Goal: Find specific page/section: Find specific page/section

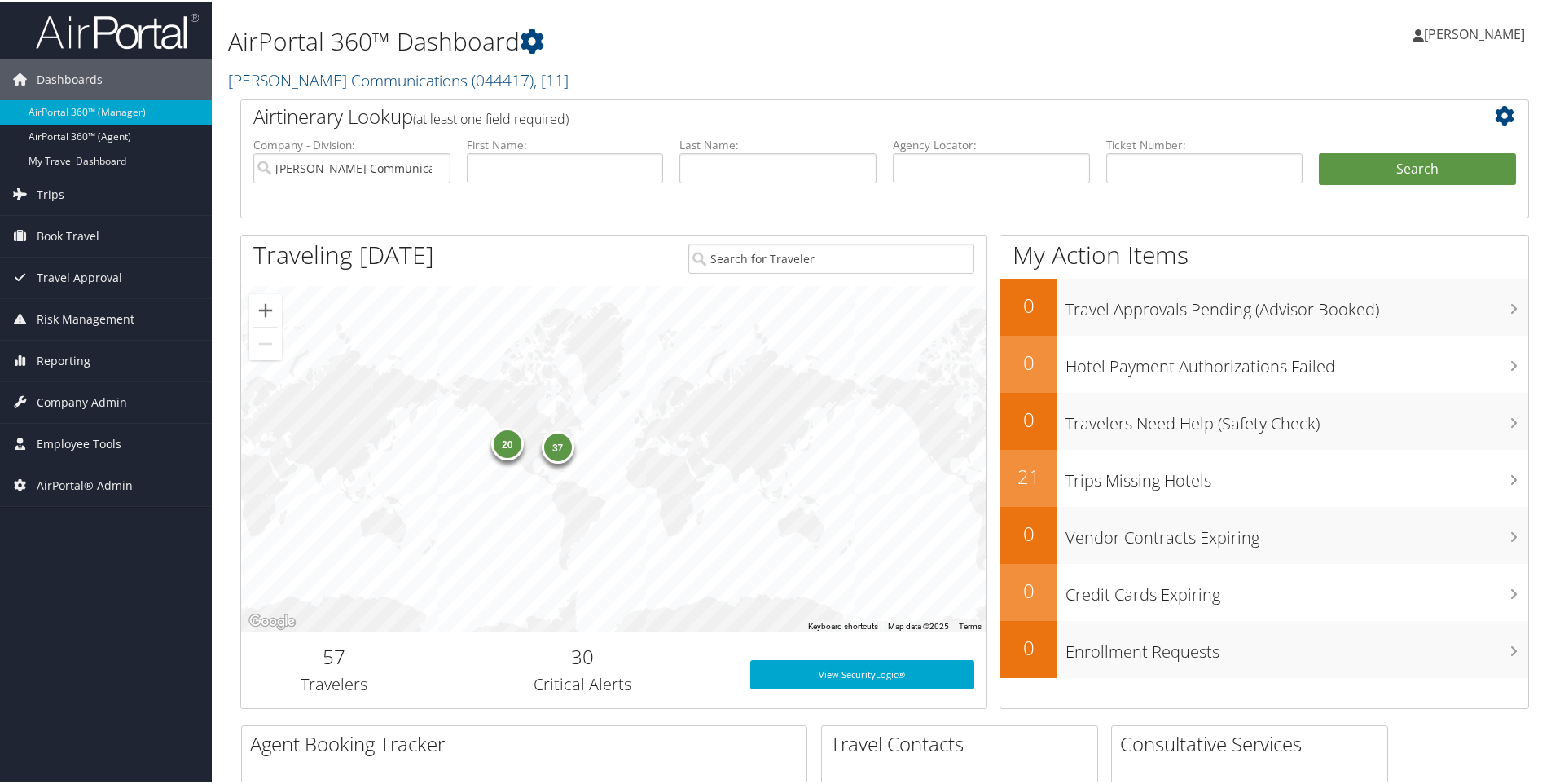
click at [538, 74] on h2 "[PERSON_NAME] Communications ( 044417 ) , [ 11 ]" at bounding box center [666, 77] width 876 height 28
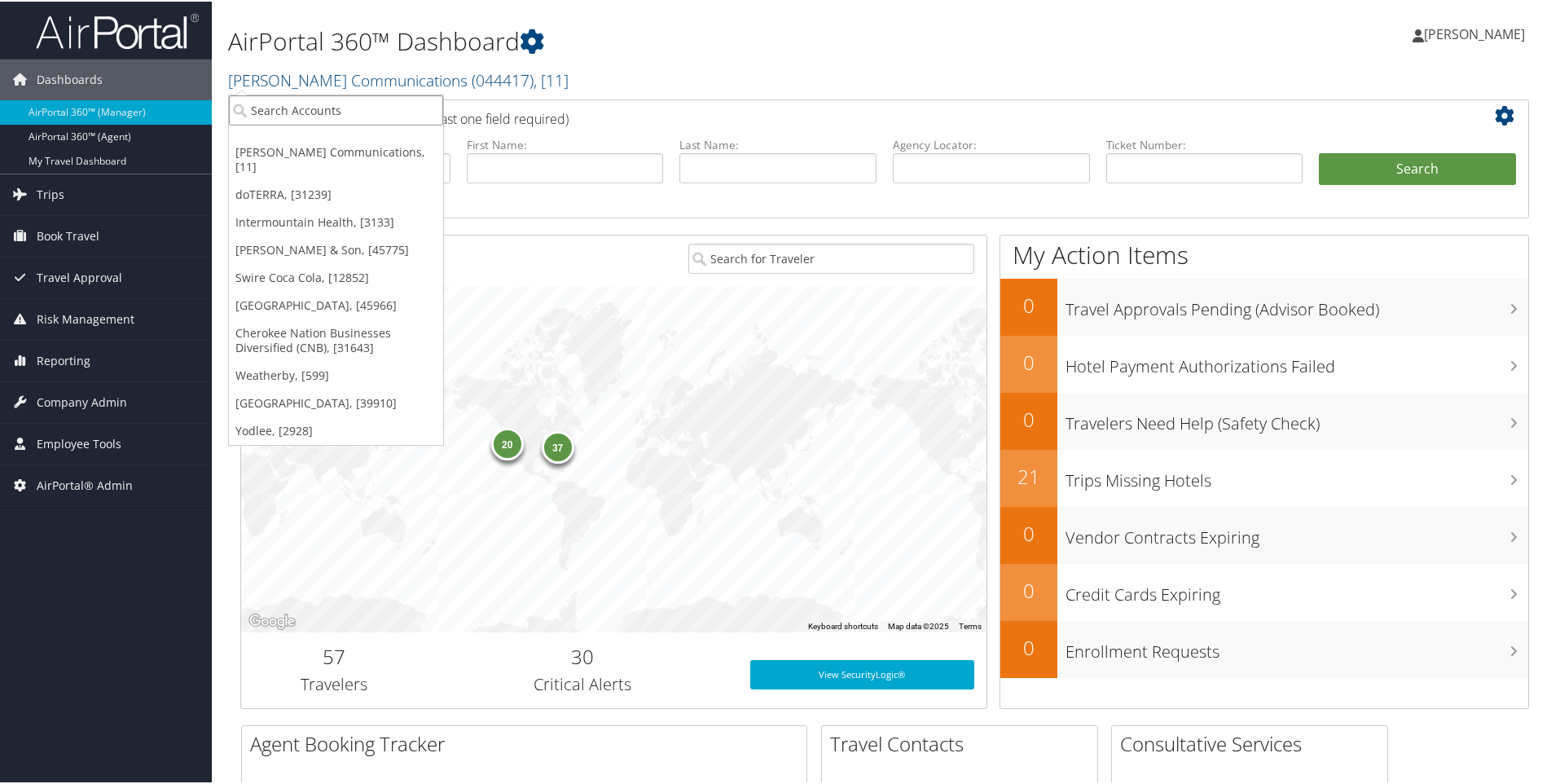
click at [341, 106] on input "search" at bounding box center [337, 108] width 215 height 30
click at [279, 106] on input "search" at bounding box center [337, 108] width 215 height 30
paste input "70004"
type input "70004"
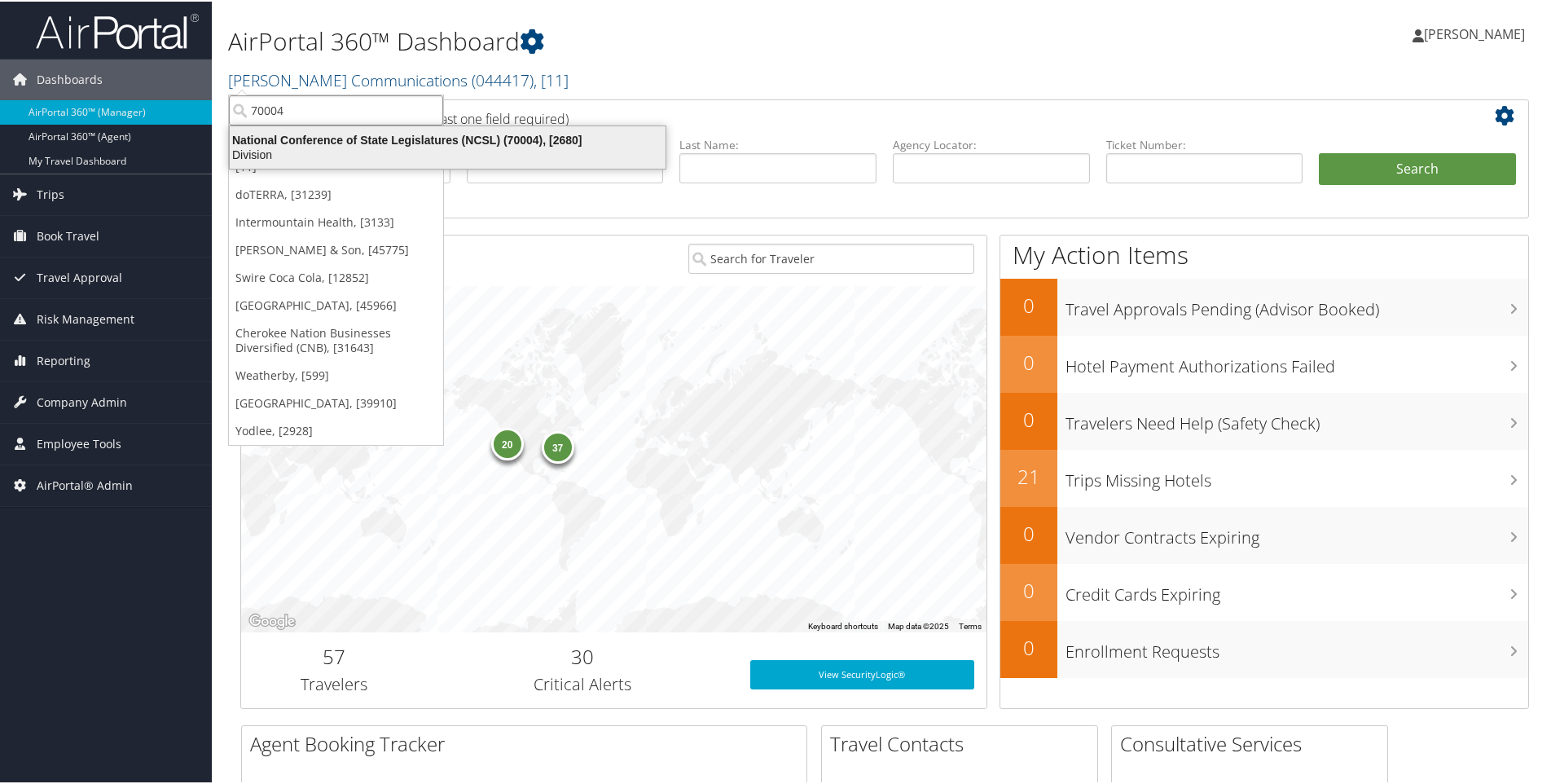
click at [327, 138] on div "National Conference of State Legislatures (NCSL) (70004), [2680]" at bounding box center [448, 138] width 456 height 15
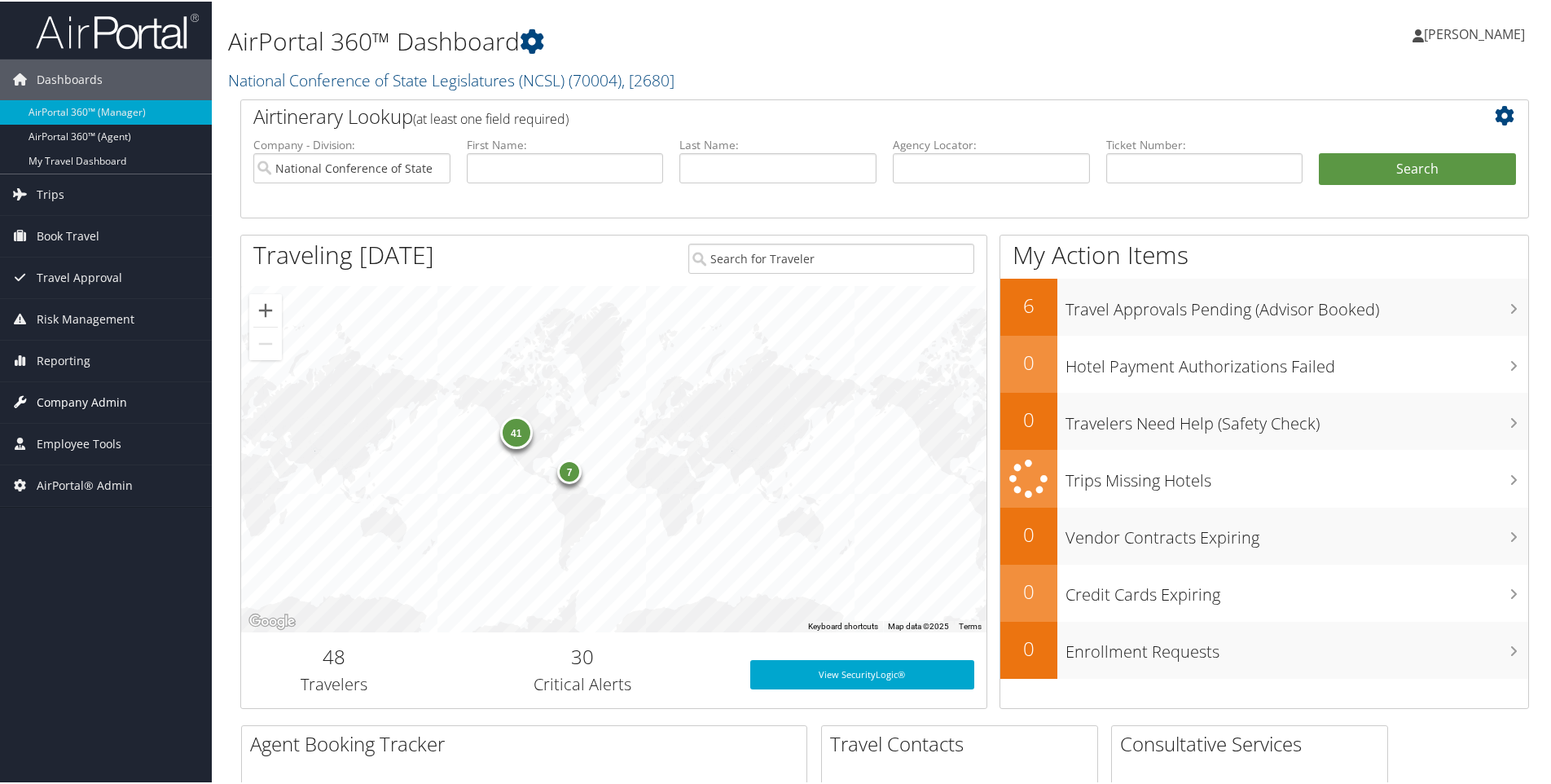
click at [66, 398] on span "Company Admin" at bounding box center [82, 401] width 91 height 40
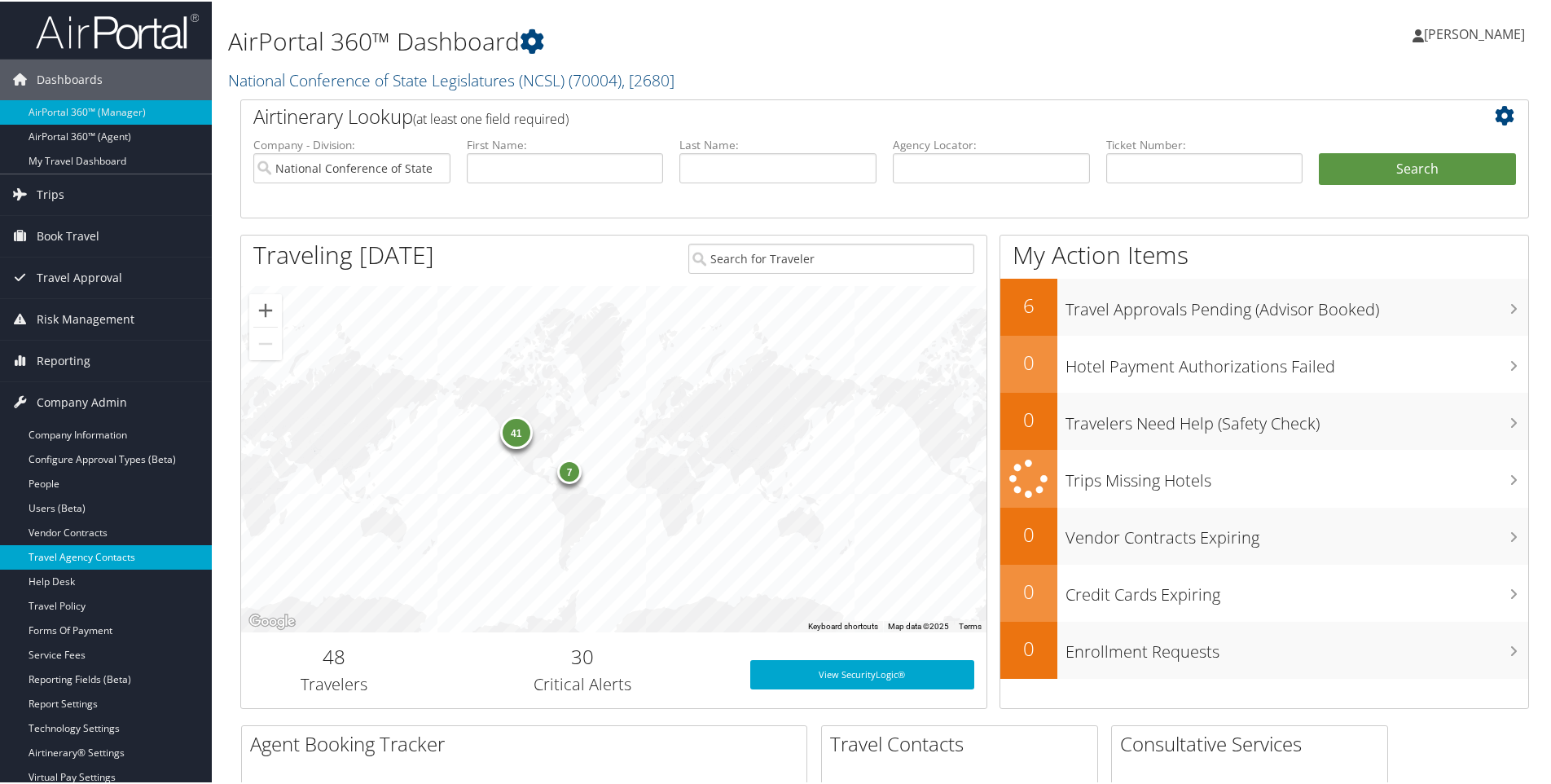
click at [67, 555] on link "Travel Agency Contacts" at bounding box center [105, 555] width 212 height 25
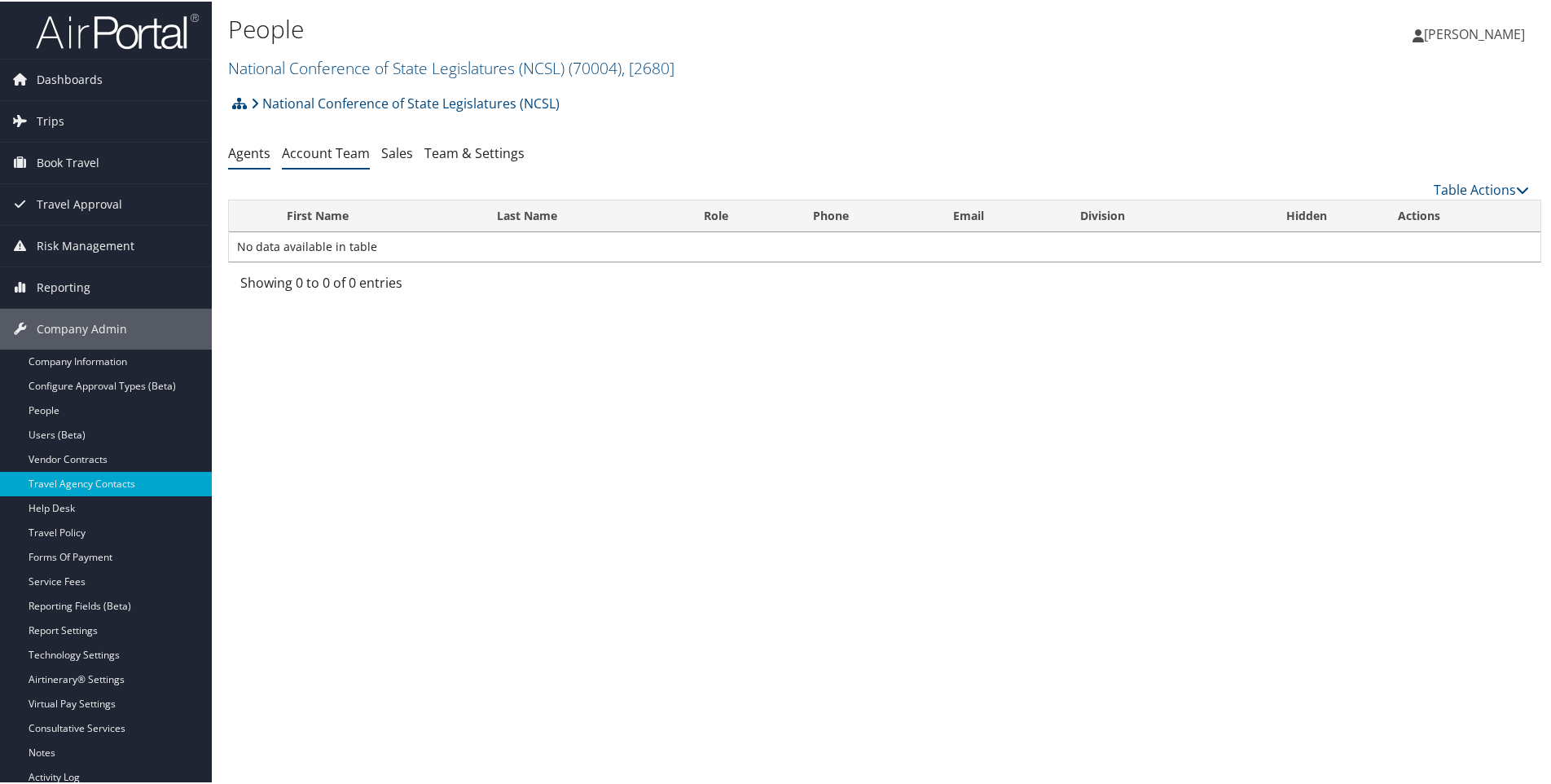
click at [317, 149] on link "Account Team" at bounding box center [326, 151] width 88 height 18
